Goal: Book appointment/travel/reservation

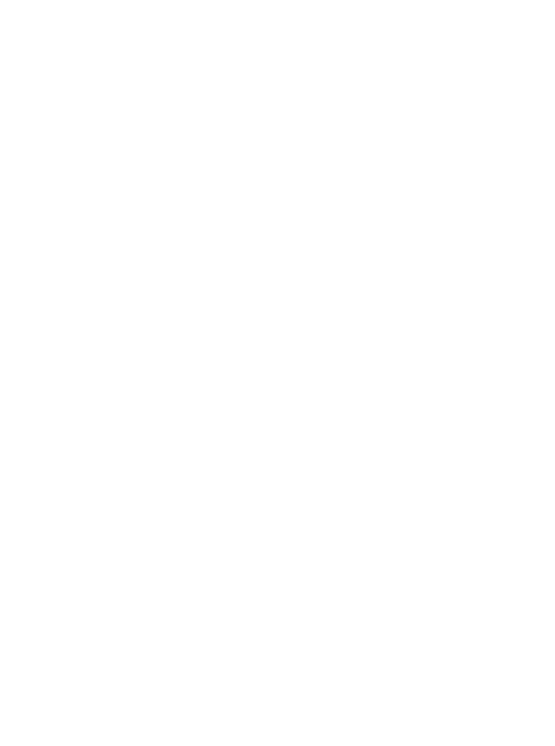
scroll to position [402, 0]
click at [74, 153] on span "Arrivo" at bounding box center [54, 147] width 40 height 9
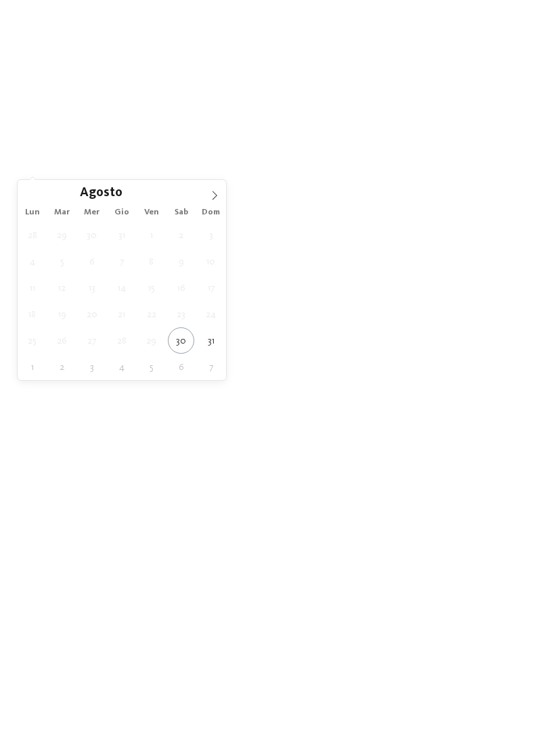
click at [211, 195] on icon at bounding box center [214, 195] width 9 height 9
click at [214, 203] on span at bounding box center [214, 191] width 23 height 23
click at [212, 198] on icon at bounding box center [214, 195] width 9 height 9
click at [37, 196] on span at bounding box center [29, 191] width 23 height 23
type div "[DATE]"
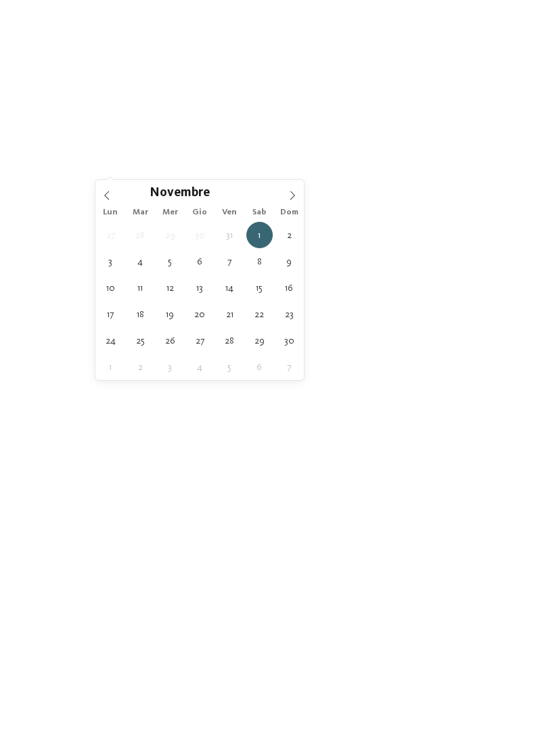
type div "[DATE]"
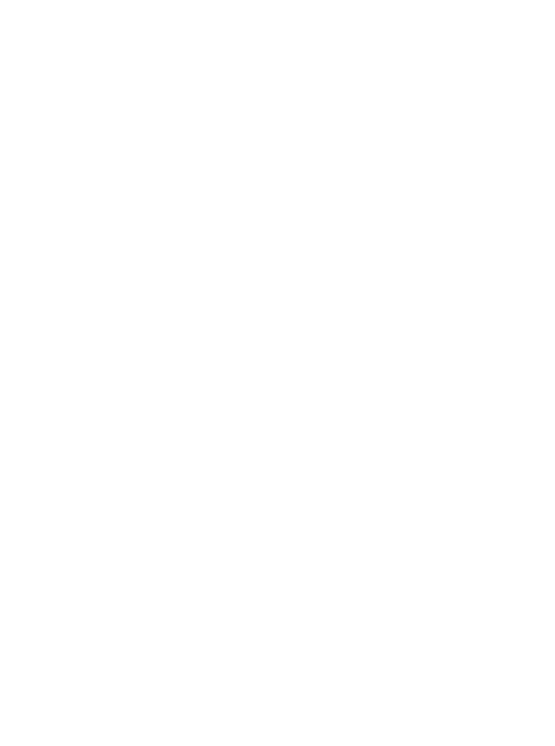
click at [209, 153] on span "Regione" at bounding box center [211, 147] width 40 height 9
click at [279, 458] on span "accetta" at bounding box center [277, 462] width 38 height 9
click at [491, 159] on link "trova l’hotel" at bounding box center [500, 147] width 74 height 24
click at [57, 166] on span "Orario d'apertura" at bounding box center [76, 170] width 79 height 8
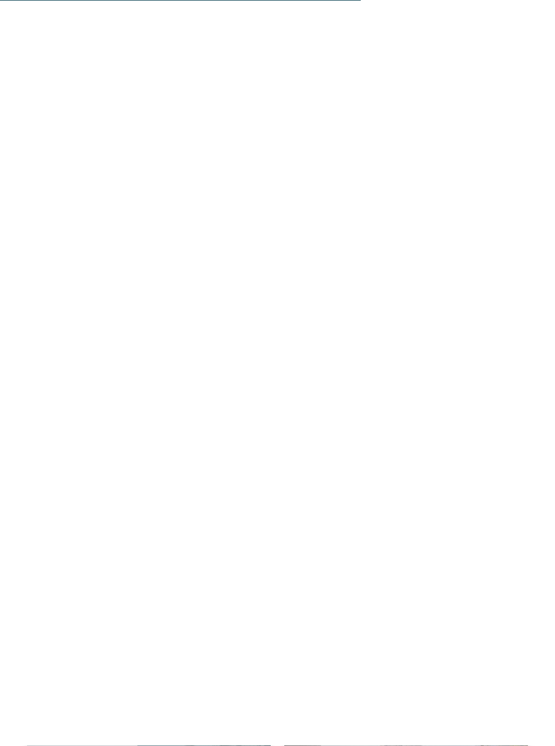
scroll to position [2337, 0]
